Goal: Task Accomplishment & Management: Manage account settings

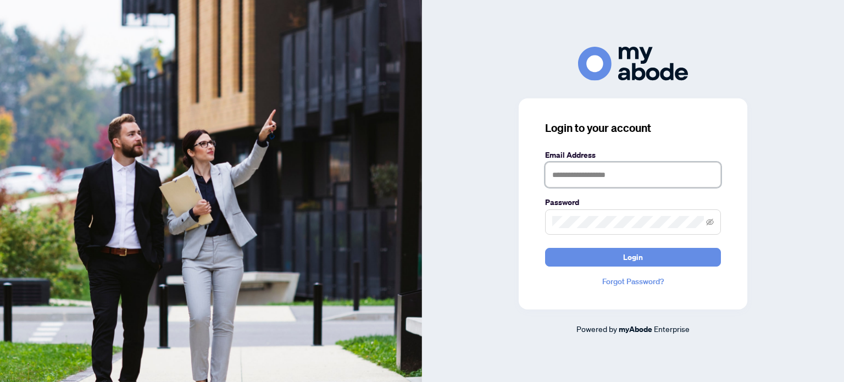
click at [563, 172] on input "text" at bounding box center [633, 174] width 176 height 25
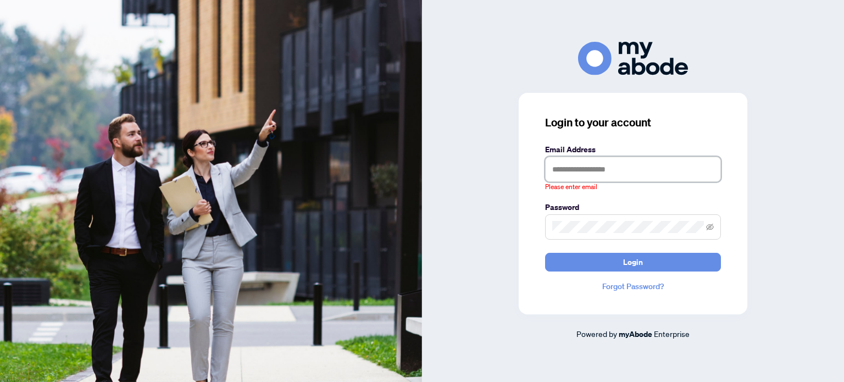
type input "**********"
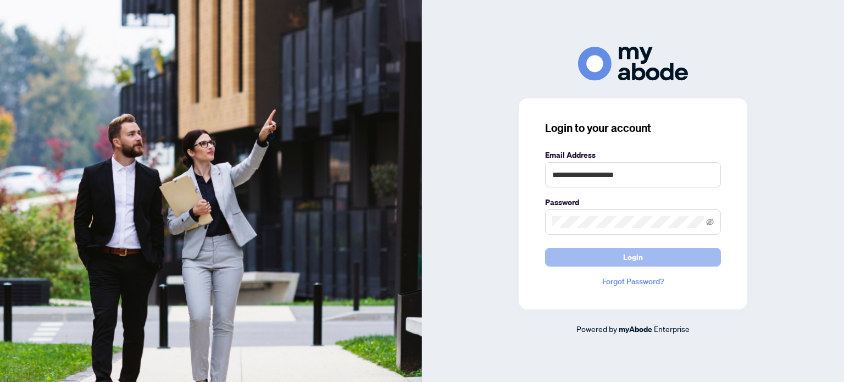
click at [600, 252] on button "Login" at bounding box center [633, 257] width 176 height 19
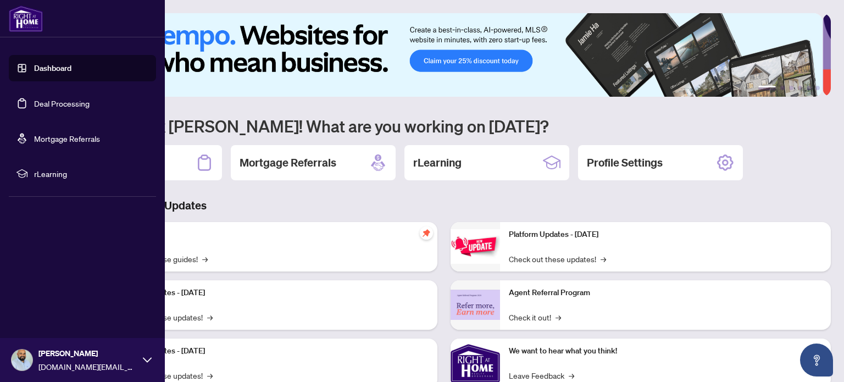
click at [48, 105] on link "Deal Processing" at bounding box center [62, 103] width 56 height 10
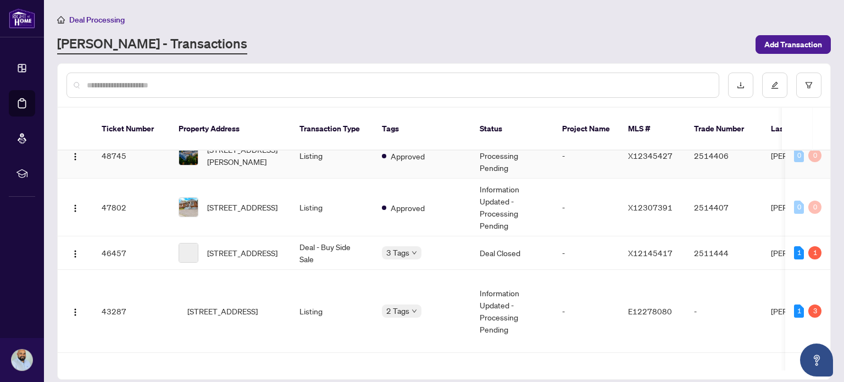
scroll to position [165, 0]
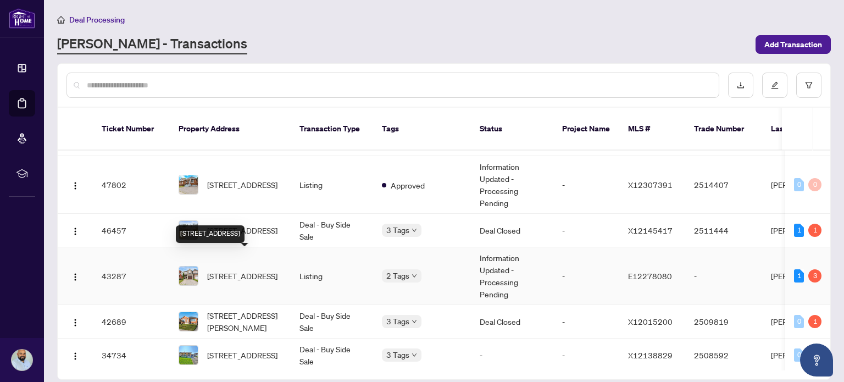
click at [258, 270] on span "[STREET_ADDRESS]" at bounding box center [242, 276] width 70 height 12
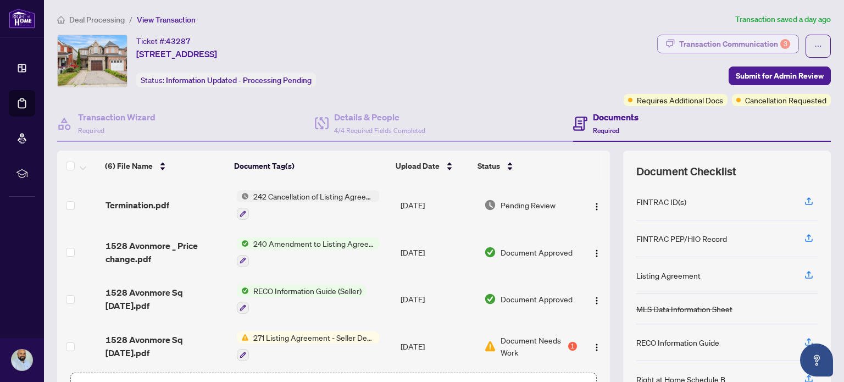
click at [761, 45] on div "Transaction Communication 3" at bounding box center [735, 44] width 111 height 18
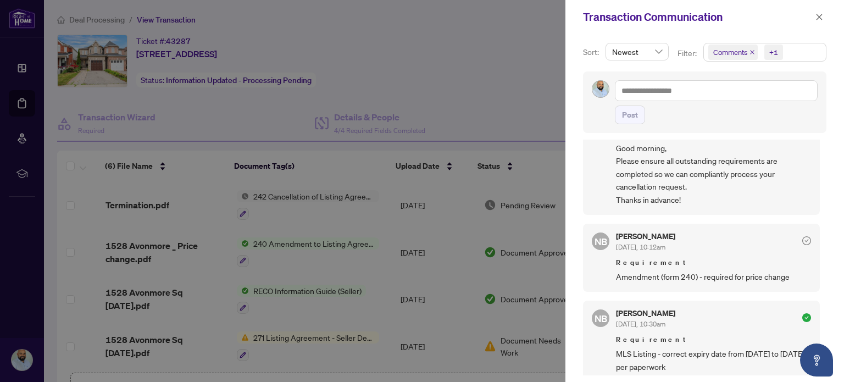
scroll to position [55, 0]
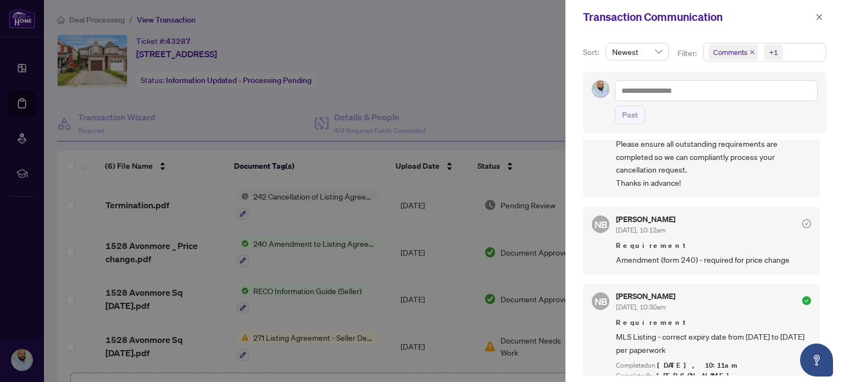
click at [513, 107] on div at bounding box center [422, 191] width 844 height 382
click at [816, 18] on icon "close" at bounding box center [820, 17] width 8 height 8
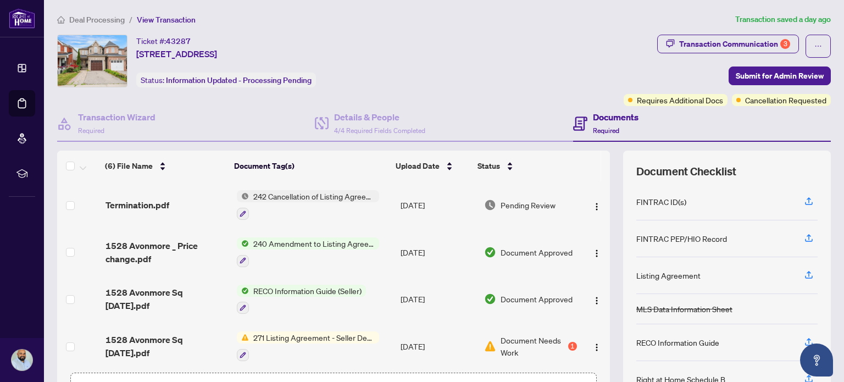
click at [172, 242] on span "1528 Avonmore _ Price change.pdf" at bounding box center [167, 252] width 123 height 26
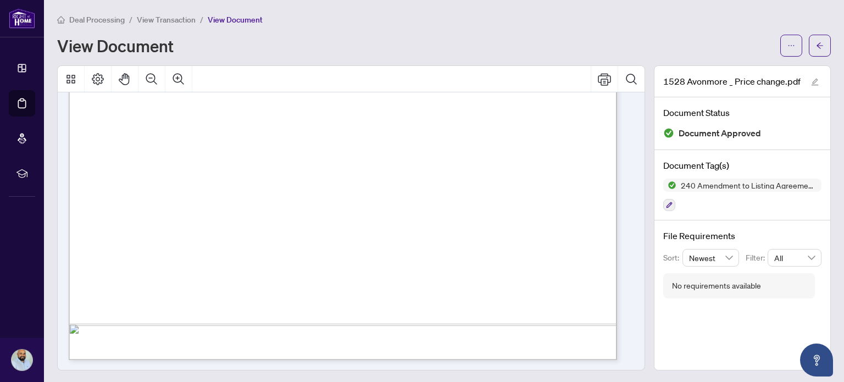
scroll to position [123, 0]
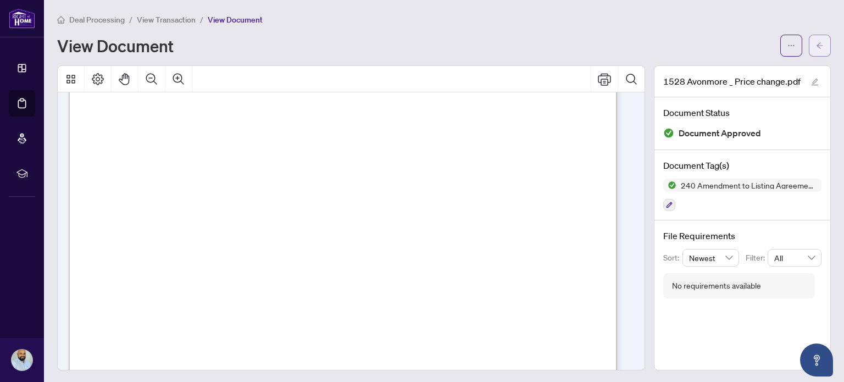
click at [816, 52] on span "button" at bounding box center [820, 46] width 8 height 18
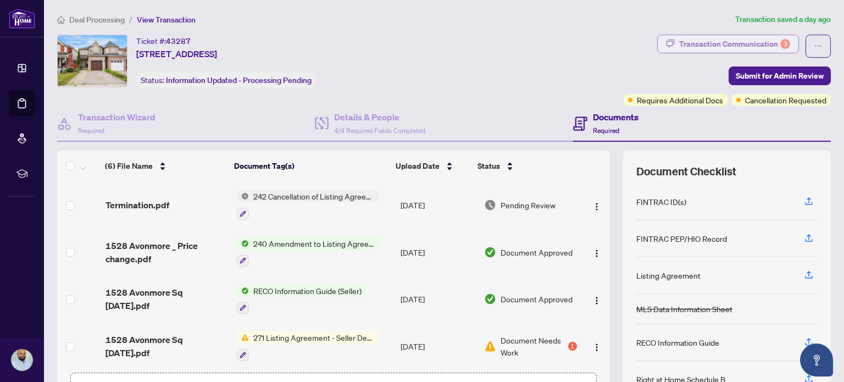
click at [753, 49] on div "Transaction Communication 3" at bounding box center [735, 44] width 111 height 18
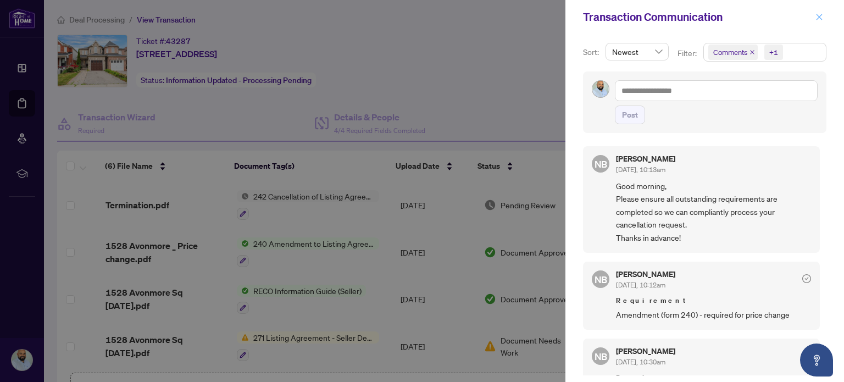
click at [818, 19] on icon "close" at bounding box center [820, 17] width 6 height 6
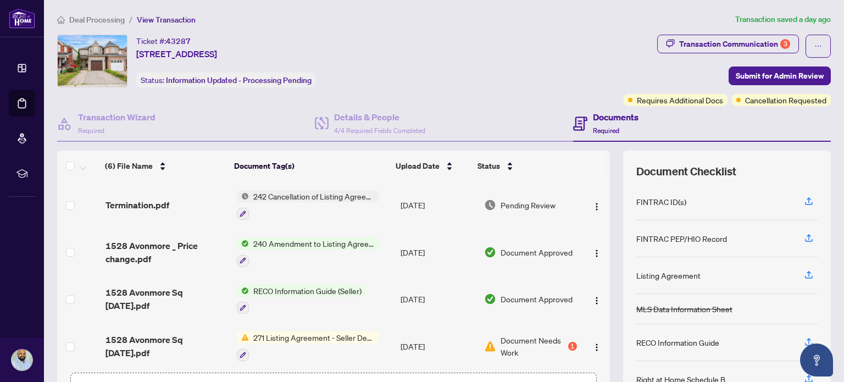
click at [330, 193] on span "242 Cancellation of Listing Agreement - Authority to Offer for Sale" at bounding box center [314, 196] width 130 height 12
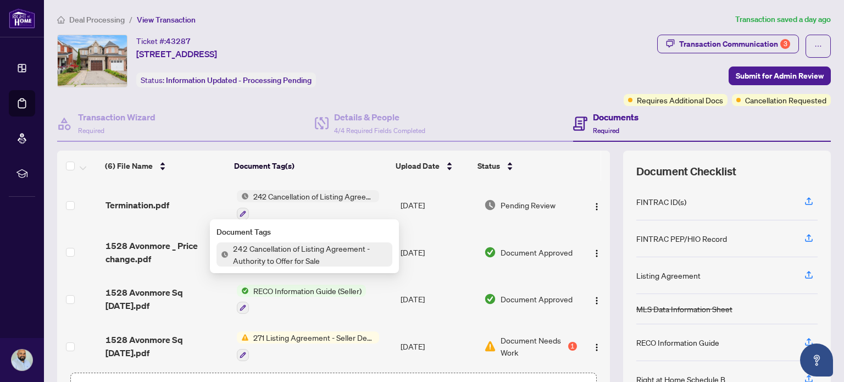
click at [146, 205] on span "Termination.pdf" at bounding box center [138, 204] width 64 height 13
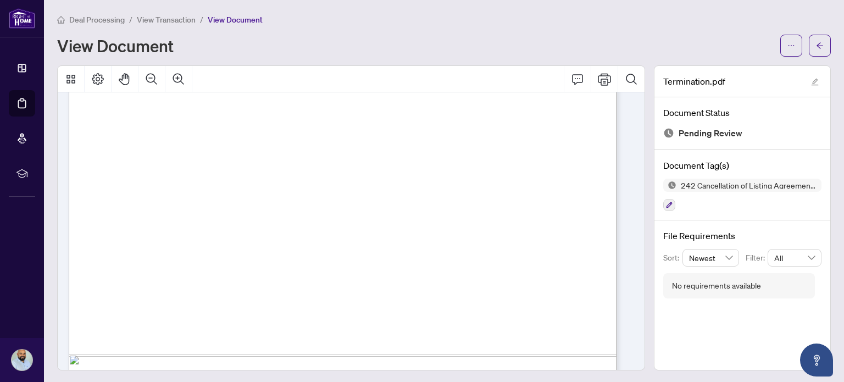
scroll to position [453, 0]
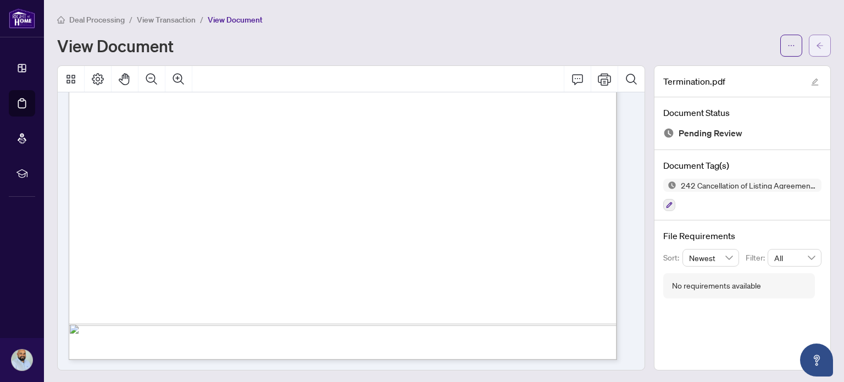
click at [817, 47] on icon "arrow-left" at bounding box center [820, 45] width 7 height 6
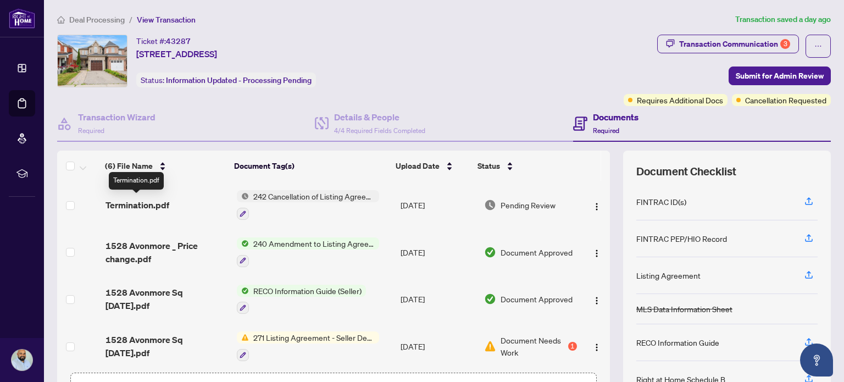
click at [147, 201] on span "Termination.pdf" at bounding box center [138, 204] width 64 height 13
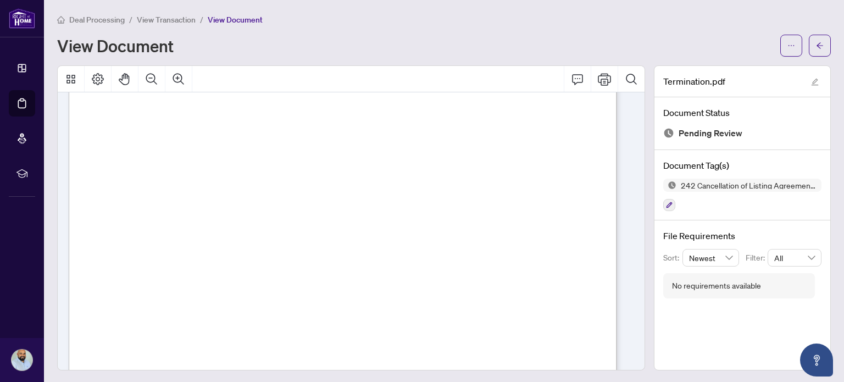
scroll to position [233, 0]
click at [809, 51] on button "button" at bounding box center [820, 46] width 22 height 22
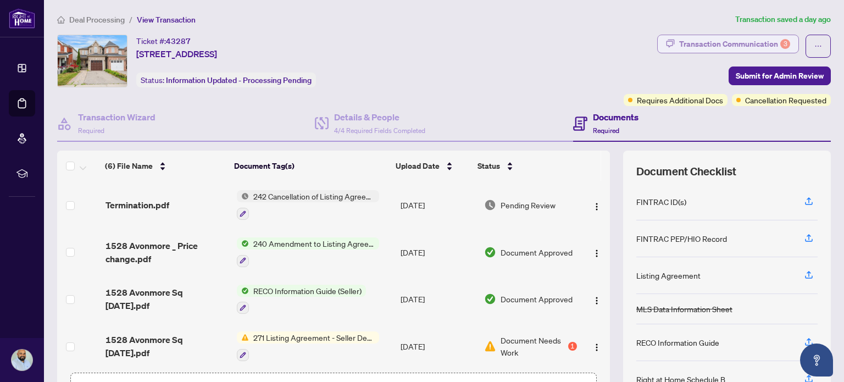
click at [693, 46] on div "Transaction Communication 3" at bounding box center [735, 44] width 111 height 18
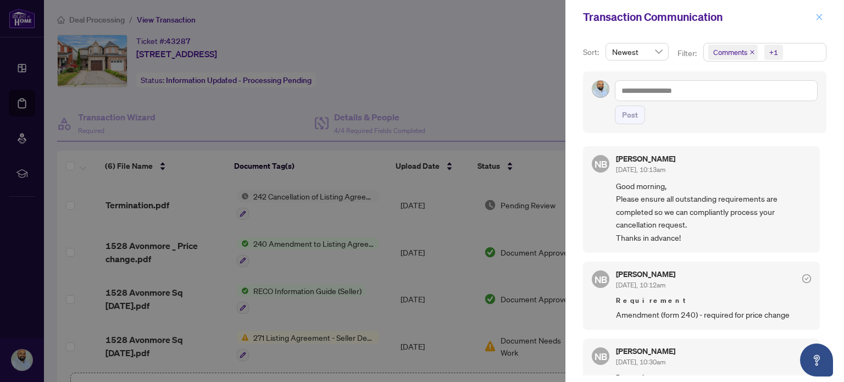
click at [821, 15] on icon "close" at bounding box center [820, 17] width 6 height 6
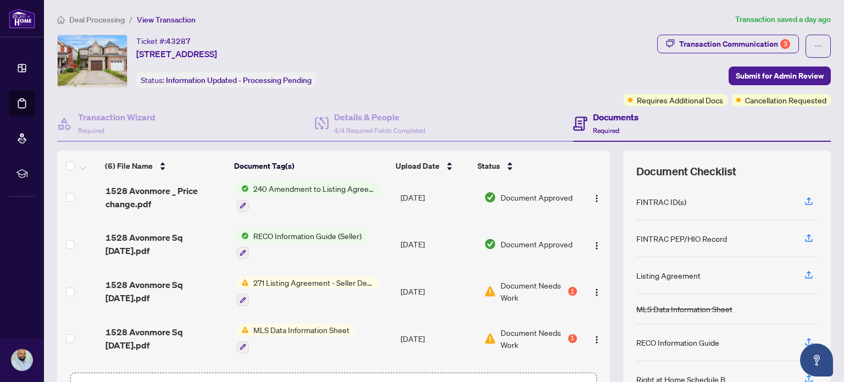
scroll to position [95, 0]
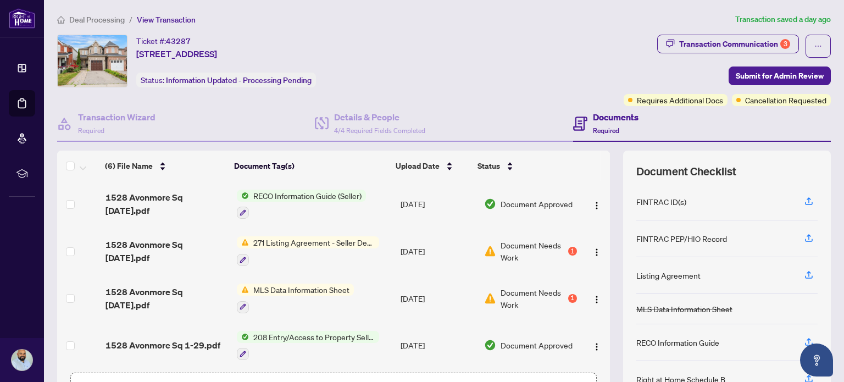
click at [294, 284] on span "MLS Data Information Sheet" at bounding box center [301, 290] width 105 height 12
click at [516, 84] on div "Ticket #: 43287 [STREET_ADDRESS][PERSON_NAME] Status: Information Updated - Pro…" at bounding box center [338, 61] width 562 height 53
click at [185, 286] on span "1528 Avonmore Sq [DATE].pdf" at bounding box center [167, 298] width 123 height 26
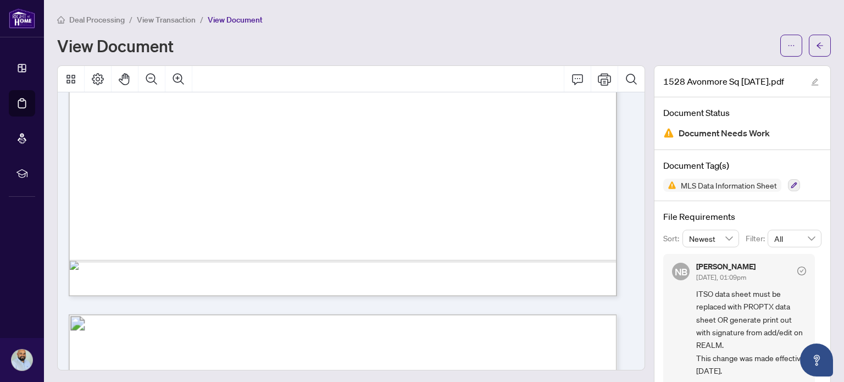
scroll to position [605, 0]
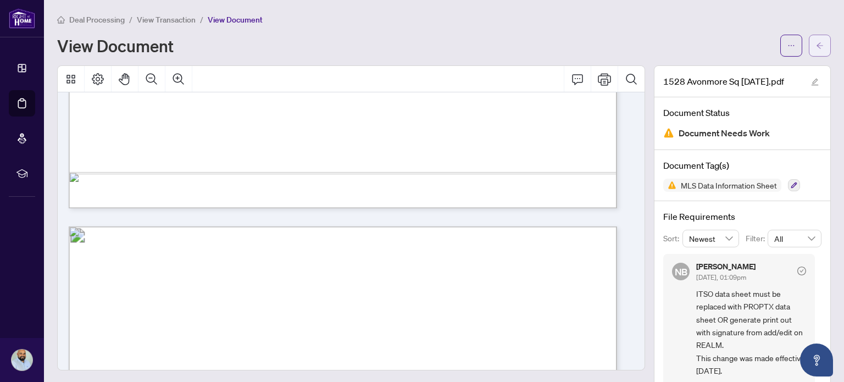
click at [818, 42] on button "button" at bounding box center [820, 46] width 22 height 22
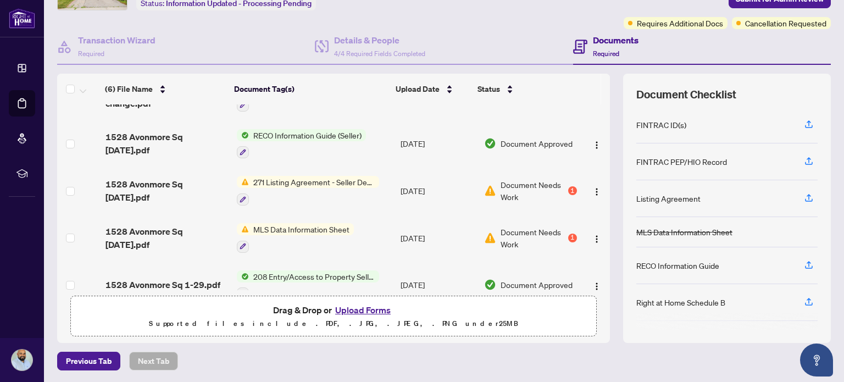
scroll to position [95, 0]
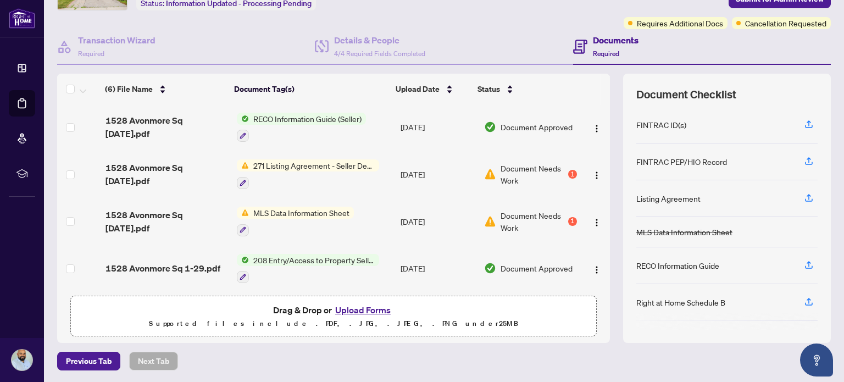
click at [295, 162] on span "271 Listing Agreement - Seller Designated Representation Agreement Authority to…" at bounding box center [314, 165] width 130 height 12
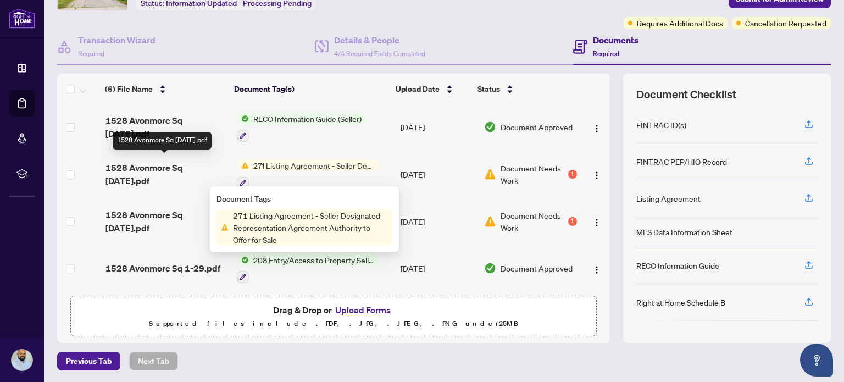
click at [196, 162] on span "1528 Avonmore Sq [DATE].pdf" at bounding box center [167, 174] width 123 height 26
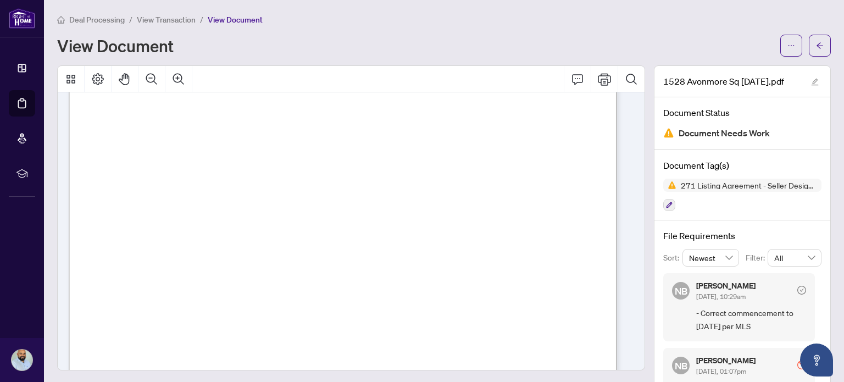
scroll to position [165, 0]
click at [781, 48] on button "button" at bounding box center [792, 46] width 22 height 22
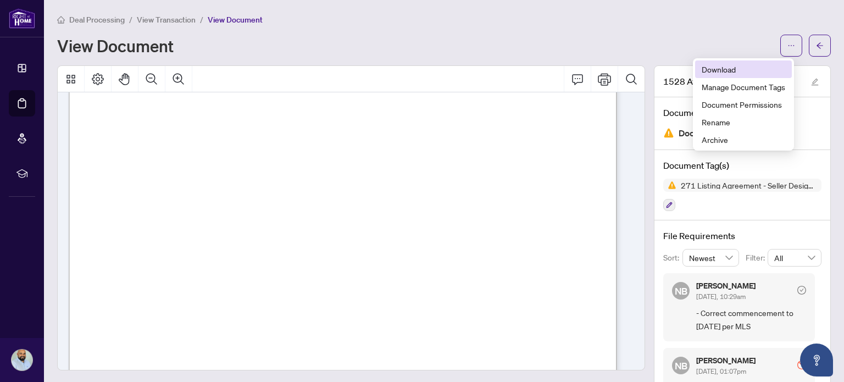
click at [724, 70] on span "Download" at bounding box center [744, 69] width 84 height 12
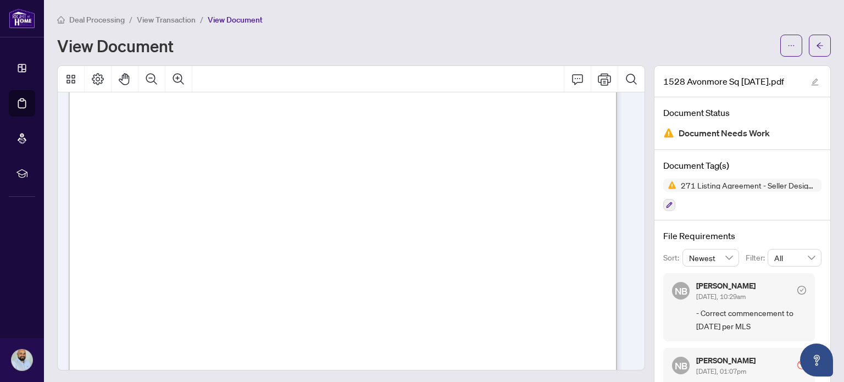
click at [575, 50] on div "View Document" at bounding box center [415, 46] width 717 height 18
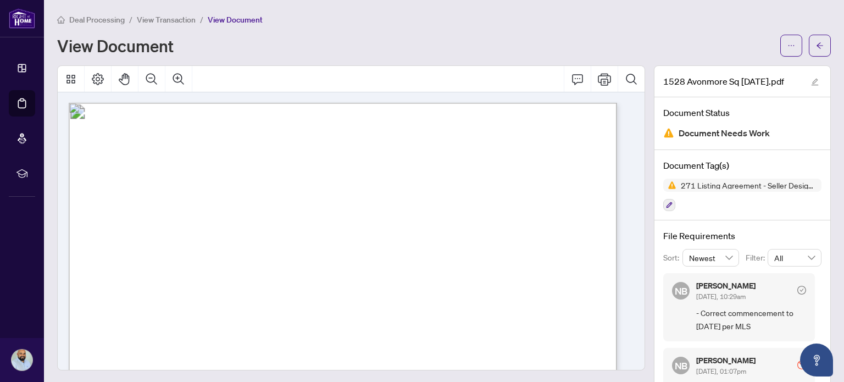
scroll to position [0, 0]
click at [819, 48] on button "button" at bounding box center [820, 46] width 22 height 22
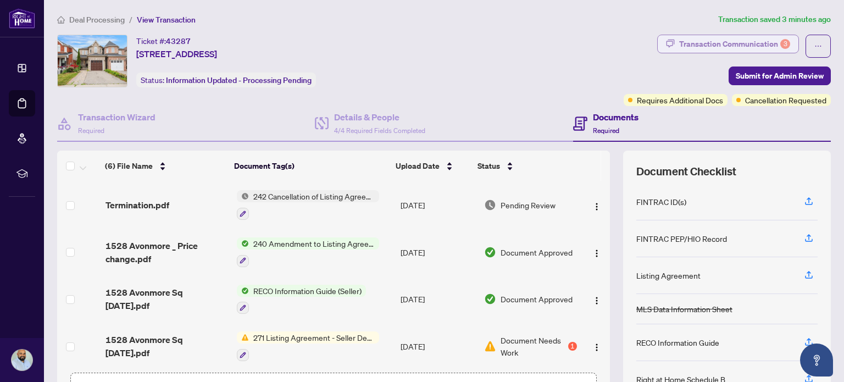
click at [686, 48] on div "Transaction Communication 3" at bounding box center [735, 44] width 111 height 18
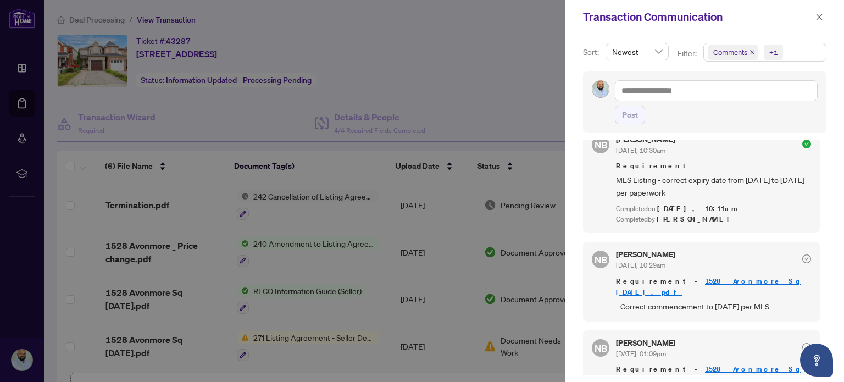
scroll to position [234, 0]
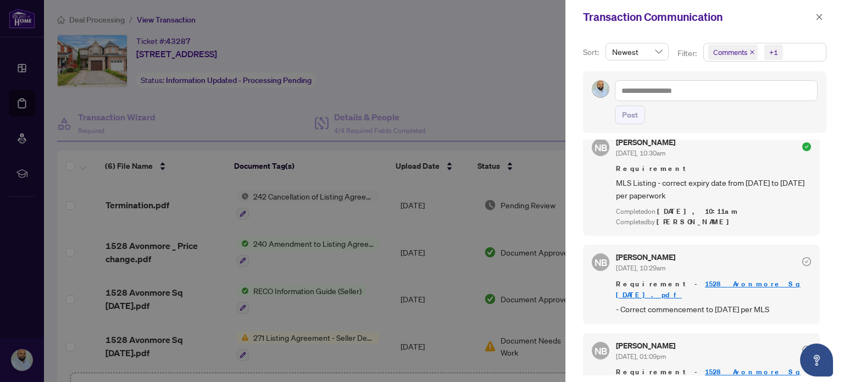
click at [312, 190] on div at bounding box center [422, 191] width 844 height 382
click at [815, 13] on button "button" at bounding box center [820, 16] width 14 height 13
